Goal: Entertainment & Leisure: Browse casually

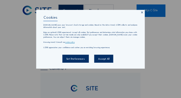
click at [140, 13] on div "Cookies [DOMAIN_NAME] uses your browser's local storage and cookies. Based on t…" at bounding box center [90, 39] width 109 height 59
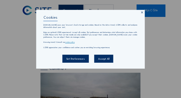
click at [141, 13] on icon at bounding box center [142, 13] width 3 height 4
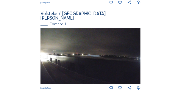
scroll to position [143, 0]
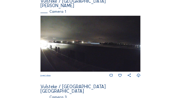
click at [68, 47] on img at bounding box center [90, 44] width 100 height 56
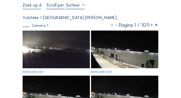
scroll to position [48, 0]
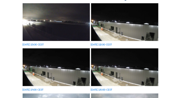
click at [72, 28] on img at bounding box center [56, 22] width 67 height 38
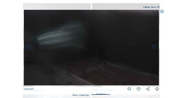
click at [163, 12] on icon at bounding box center [162, 12] width 4 height 4
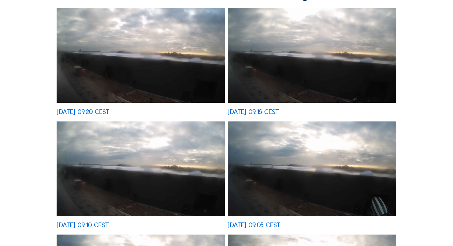
scroll to position [0, 0]
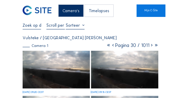
click at [60, 60] on img at bounding box center [56, 70] width 67 height 38
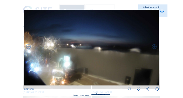
click at [147, 33] on img at bounding box center [91, 48] width 135 height 76
click at [161, 11] on icon at bounding box center [162, 12] width 4 height 4
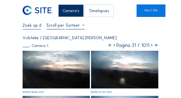
click at [107, 46] on icon at bounding box center [109, 46] width 4 height 6
click at [107, 46] on div "Camera 1 Pagina 1 / 1011" at bounding box center [91, 45] width 136 height 4
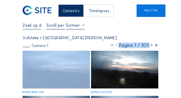
click at [107, 46] on div "Camera 1 Pagina 1 / 1011" at bounding box center [91, 45] width 136 height 4
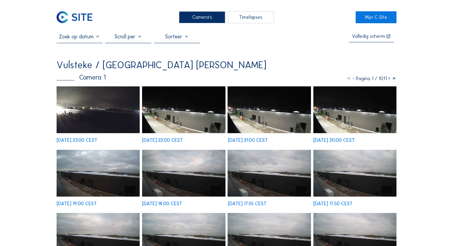
click at [181, 94] on img at bounding box center [183, 109] width 83 height 47
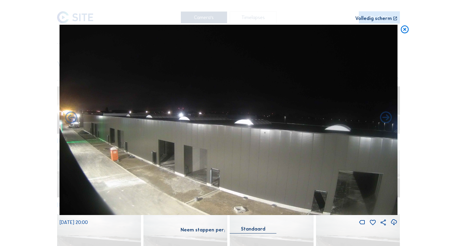
click at [181, 30] on icon at bounding box center [405, 30] width 10 height 10
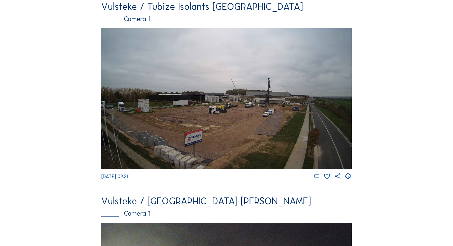
scroll to position [42, 0]
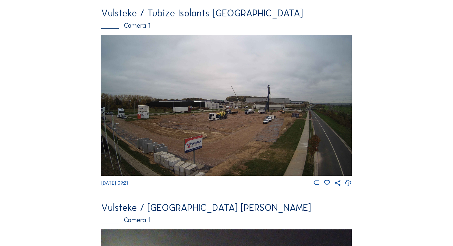
click at [174, 88] on img at bounding box center [226, 105] width 250 height 141
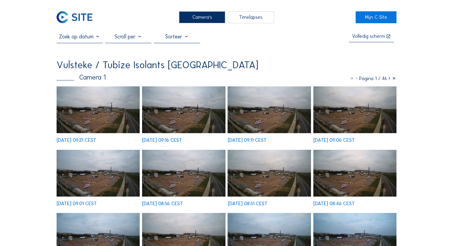
click at [95, 94] on img at bounding box center [98, 109] width 83 height 47
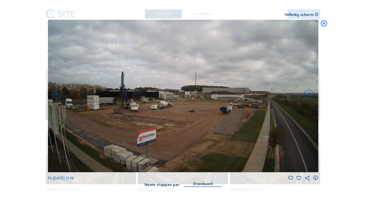
click at [181, 27] on icon at bounding box center [324, 24] width 8 height 8
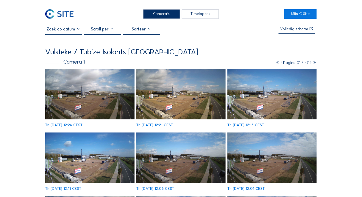
click at [181, 63] on icon at bounding box center [278, 62] width 4 height 4
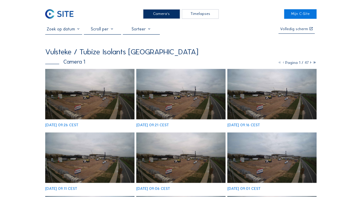
click at [113, 94] on img at bounding box center [89, 94] width 89 height 50
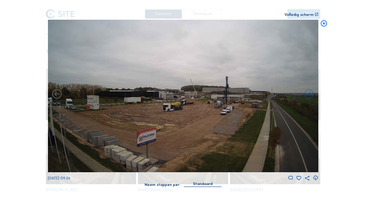
click at [181, 26] on icon at bounding box center [324, 24] width 8 height 8
